Goal: Task Accomplishment & Management: Use online tool/utility

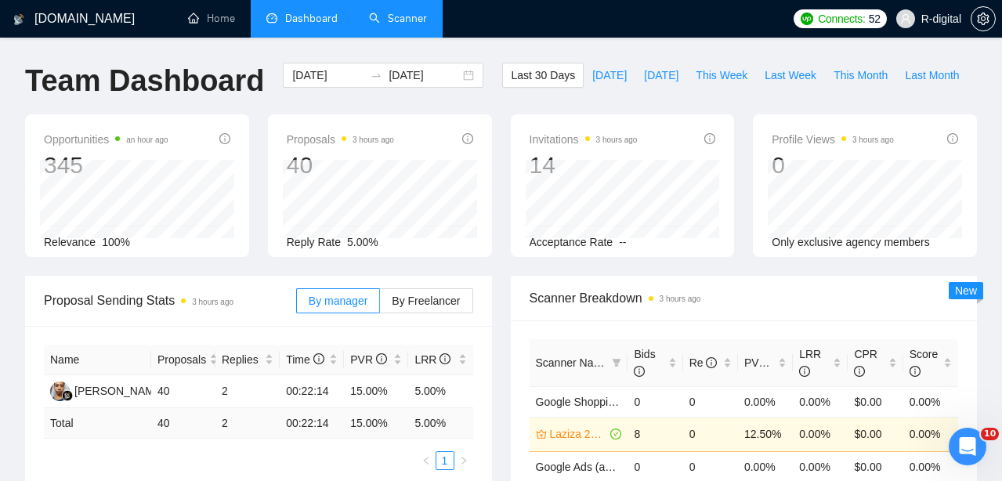
click at [407, 17] on link "Scanner" at bounding box center [398, 18] width 58 height 13
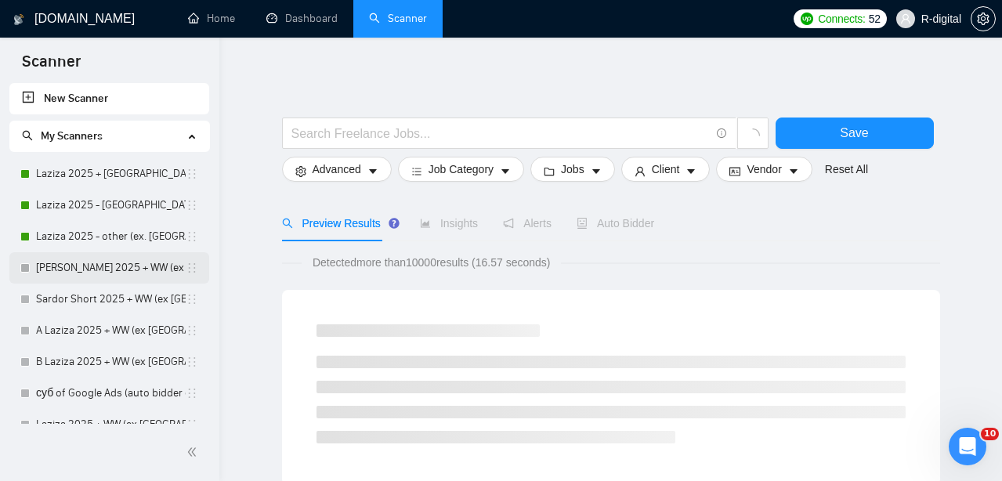
click at [81, 266] on link "[PERSON_NAME] 2025 + WW (ex [GEOGRAPHIC_DATA], [GEOGRAPHIC_DATA], [GEOGRAPHIC_D…" at bounding box center [111, 267] width 150 height 31
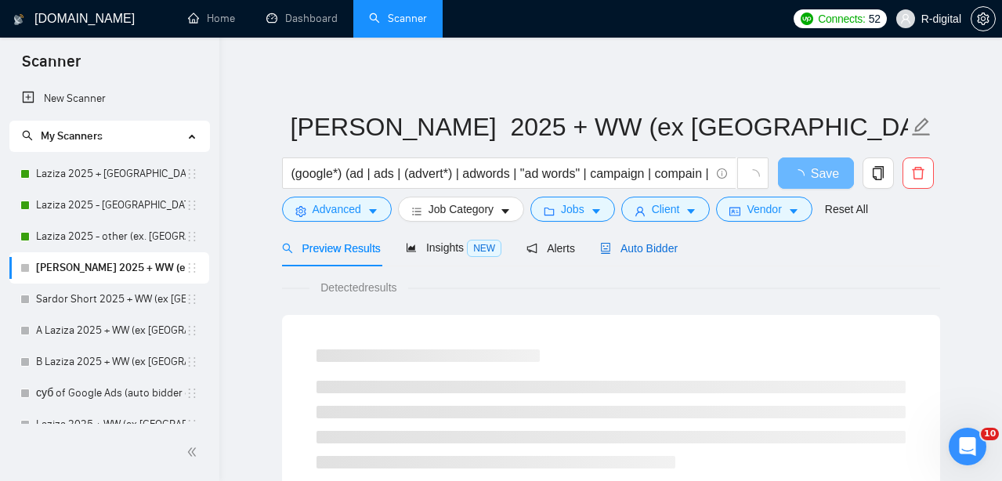
click at [669, 253] on span "Auto Bidder" at bounding box center [639, 248] width 78 height 13
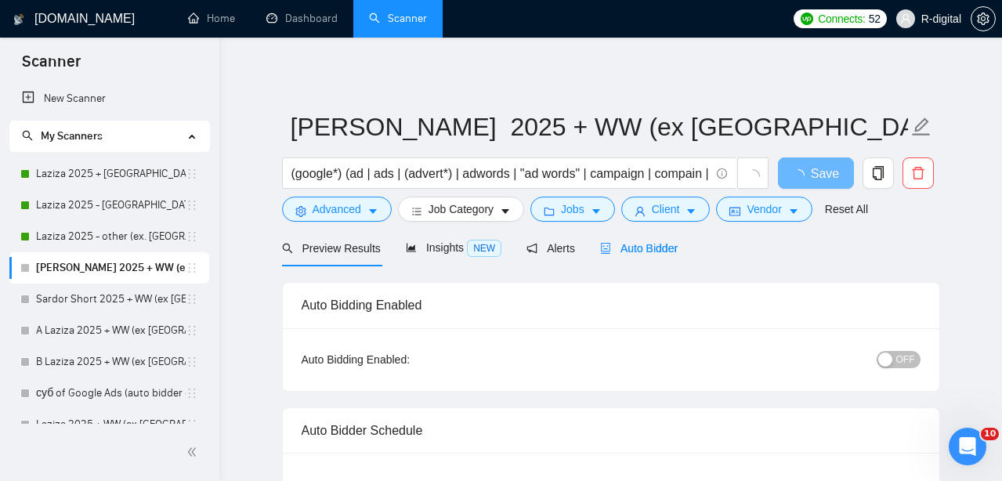
radio input "false"
radio input "true"
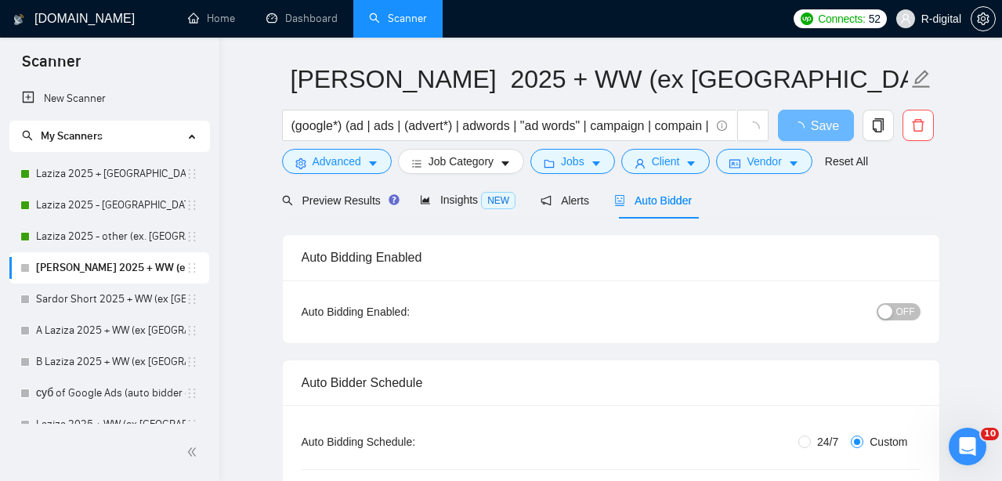
click at [877, 313] on button "OFF" at bounding box center [899, 311] width 44 height 17
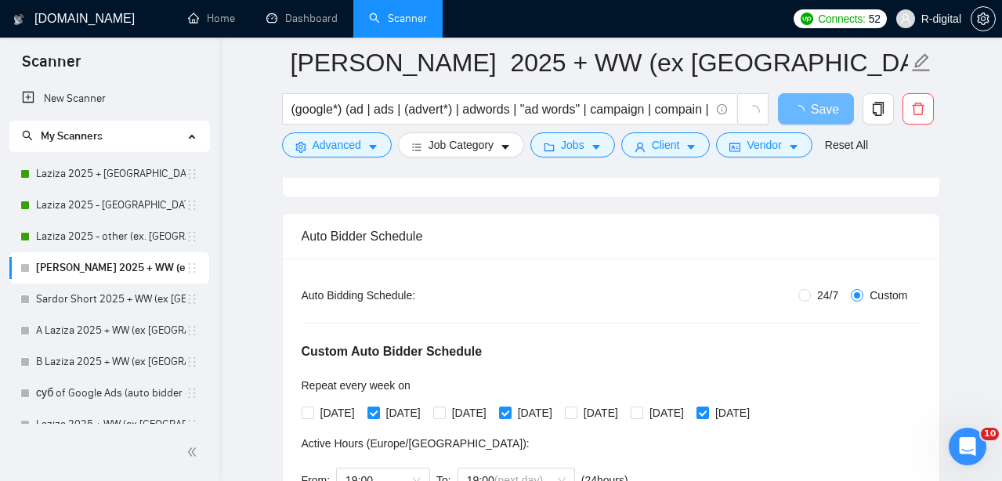
scroll to position [208, 0]
click at [643, 416] on span at bounding box center [637, 411] width 13 height 13
click at [642, 416] on input "[DATE]" at bounding box center [636, 410] width 11 height 11
checkbox input "true"
click at [446, 414] on span at bounding box center [439, 411] width 13 height 13
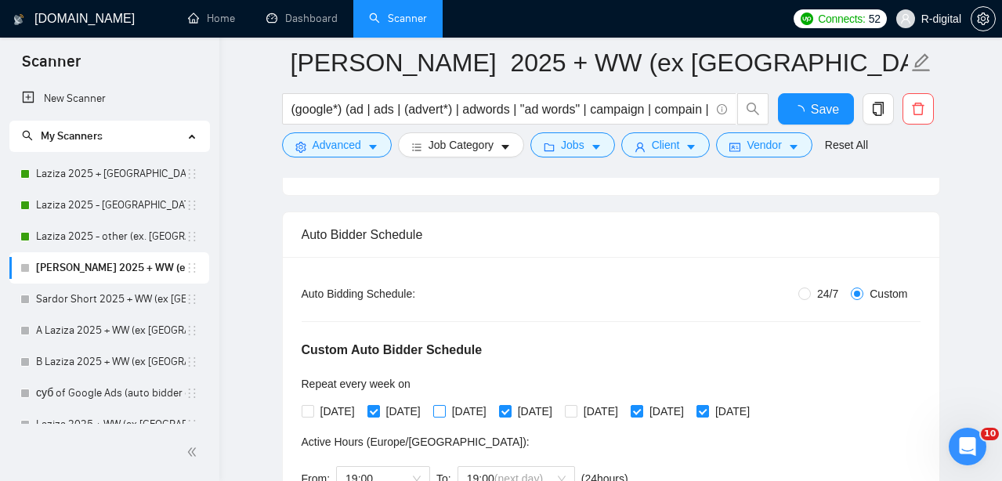
click at [444, 414] on input "[DATE]" at bounding box center [438, 410] width 11 height 11
checkbox input "false"
checkbox input "true"
click at [313, 408] on span at bounding box center [308, 411] width 13 height 13
click at [313, 408] on input "[DATE]" at bounding box center [307, 410] width 11 height 11
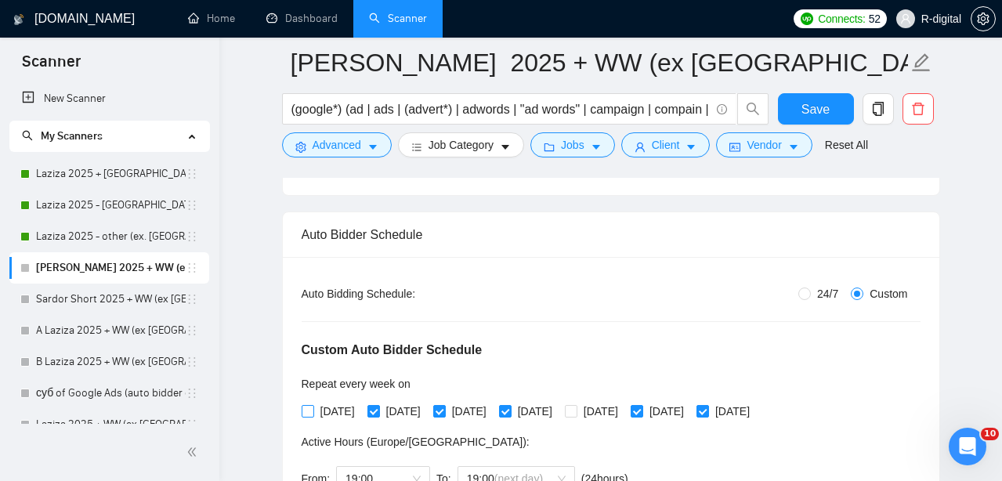
checkbox input "true"
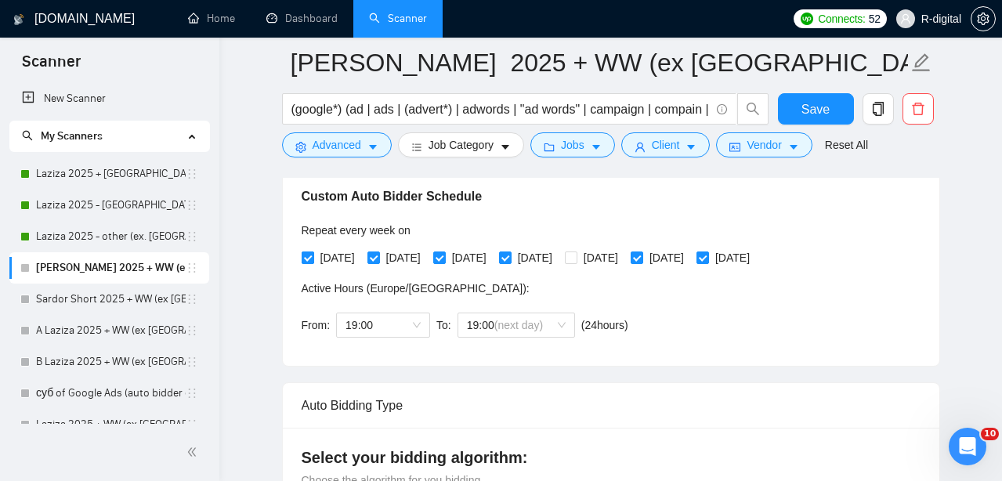
scroll to position [371, 0]
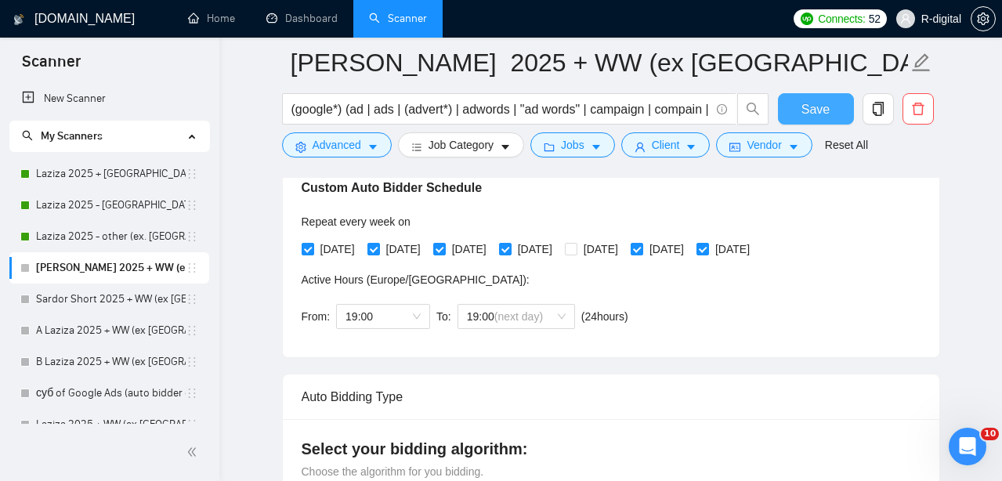
click at [821, 99] on span "Save" at bounding box center [815, 109] width 28 height 20
click at [827, 110] on span "Save" at bounding box center [815, 109] width 28 height 20
